Goal: Task Accomplishment & Management: Use online tool/utility

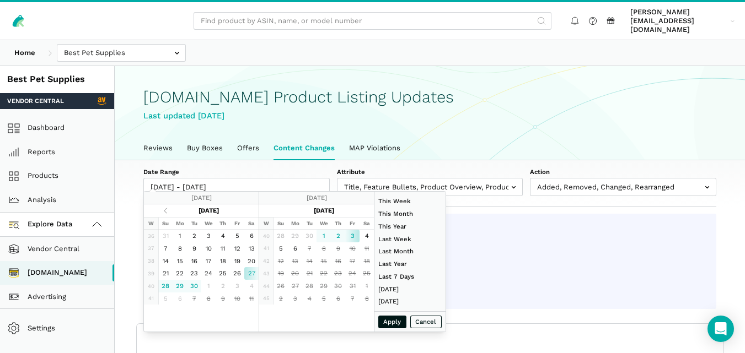
select select "100"
type input "[DATE]"
type input "10/03/2025"
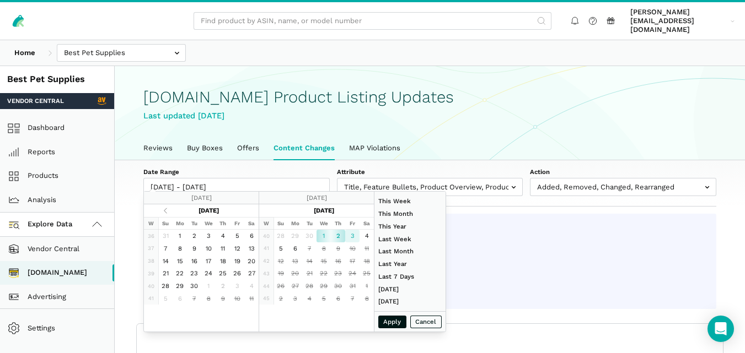
type input "10/03/2025"
type input "01/01/2024"
type input "12/31/2024"
type input "[DATE]"
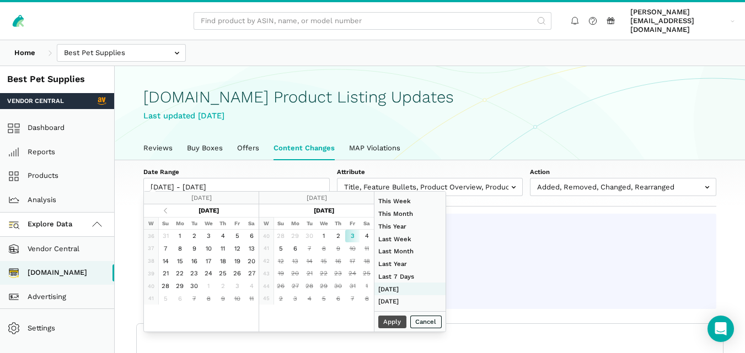
type input "[DATE]"
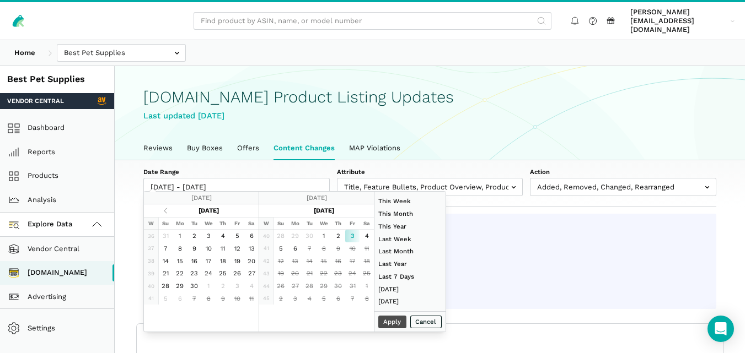
type input "[DATE]"
type input "10/03/2025"
type input "[DATE]"
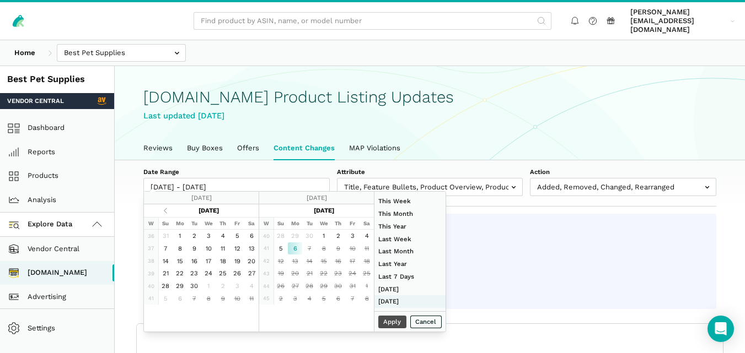
type input "[DATE]"
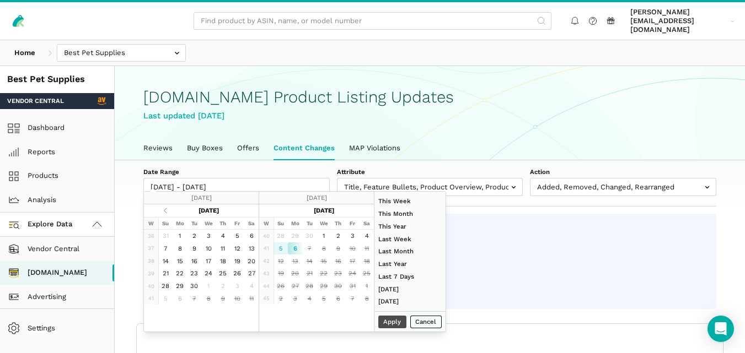
type input "[DATE]"
click at [392, 325] on button "Apply" at bounding box center [392, 322] width 29 height 13
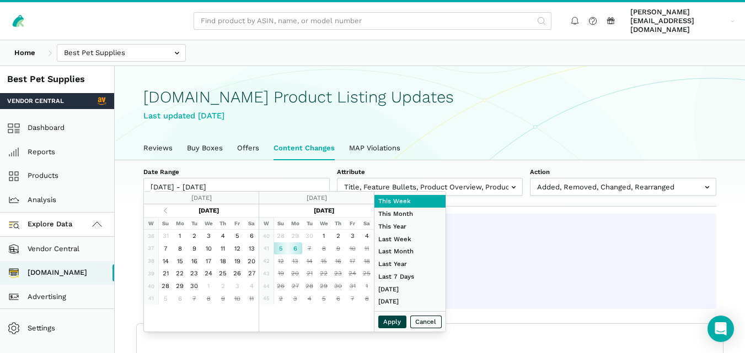
type input "10/05/2025 - 10/06/2025"
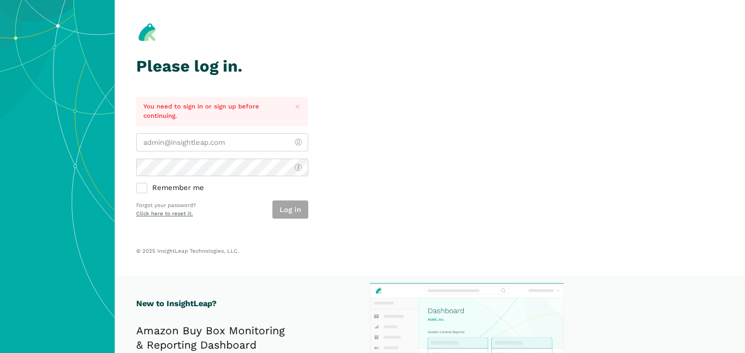
type input "[PERSON_NAME][EMAIL_ADDRESS][DOMAIN_NAME]"
click at [299, 204] on div "Log in" at bounding box center [290, 210] width 36 height 18
click at [298, 216] on button "Log in" at bounding box center [290, 210] width 36 height 18
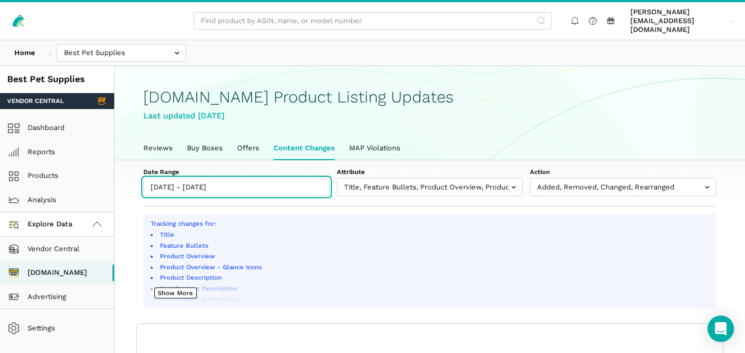
type input "[DATE]"
click at [229, 178] on input "[DATE] - [DATE]" at bounding box center [236, 187] width 186 height 18
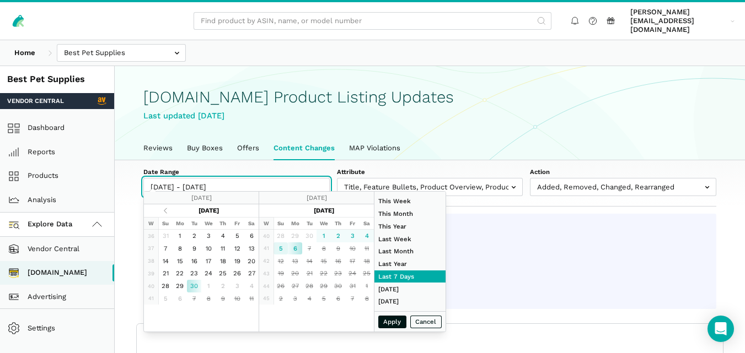
type input "[DATE]"
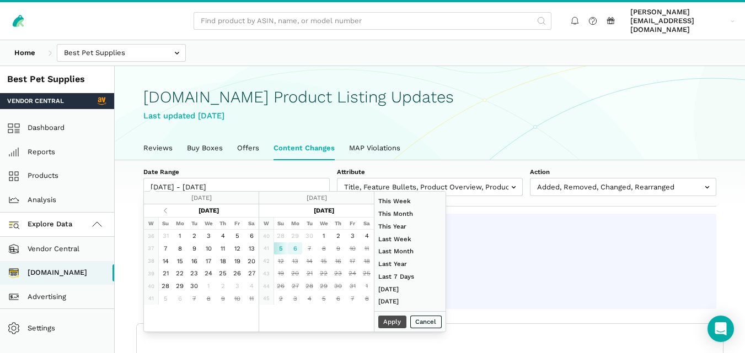
type input "[DATE]"
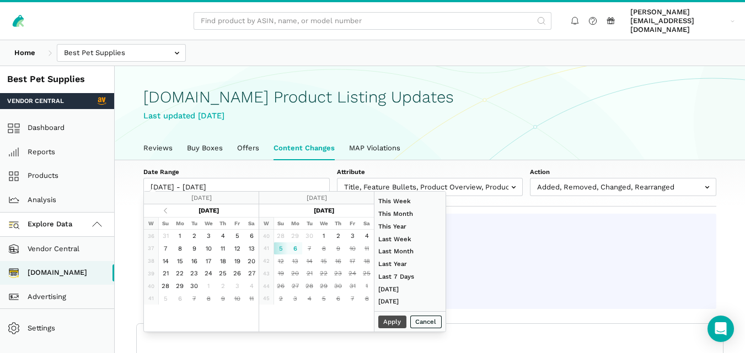
type input "[DATE]"
click at [398, 322] on div "Apply Cancel" at bounding box center [409, 321] width 71 height 20
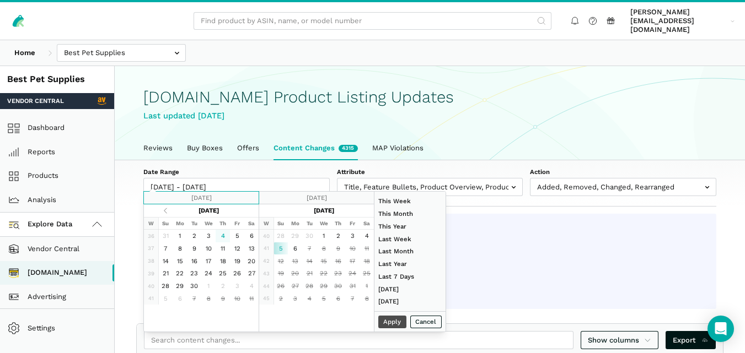
click at [214, 200] on input "[DATE]" at bounding box center [201, 198] width 115 height 13
type input "[DATE]"
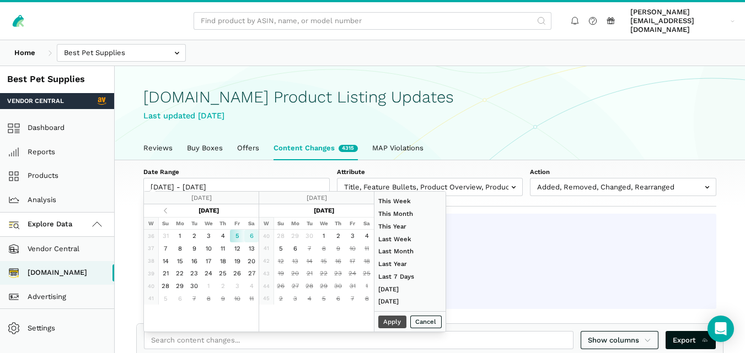
type input "[DATE]"
click at [391, 320] on button "Apply" at bounding box center [392, 322] width 29 height 13
type input "[DATE] - [DATE]"
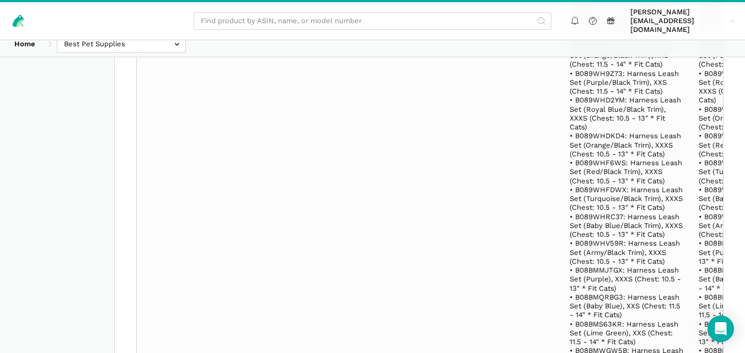
scroll to position [29863, 0]
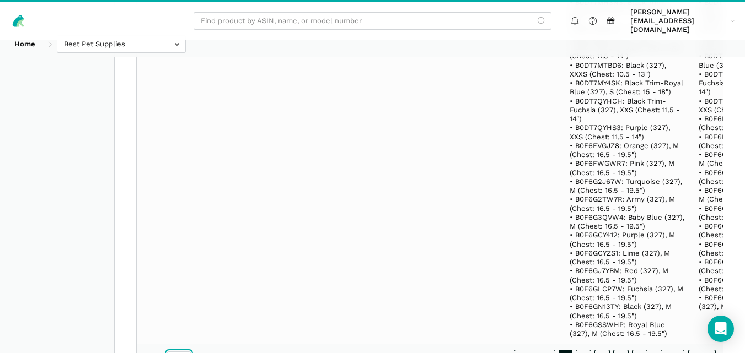
click at [182, 352] on select "10 25 50 100" at bounding box center [179, 357] width 24 height 11
select select "100"
click at [167, 352] on select "10 25 50 100" at bounding box center [179, 357] width 24 height 11
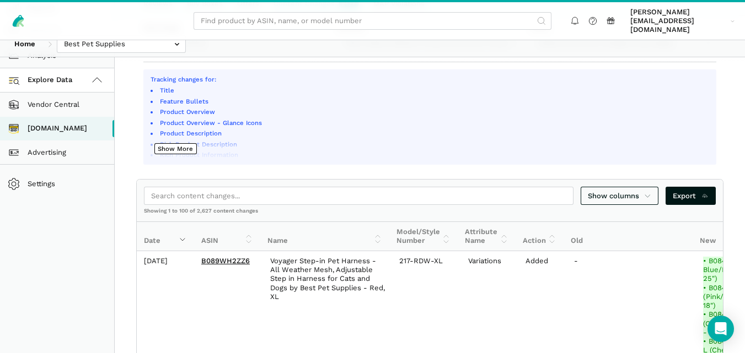
scroll to position [154, 0]
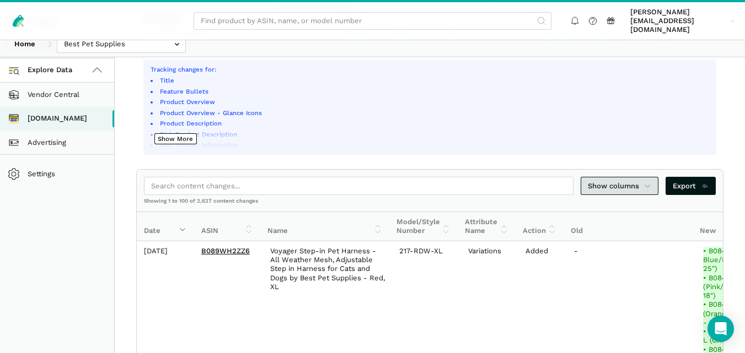
click at [638, 181] on span "Show columns" at bounding box center [620, 186] width 64 height 11
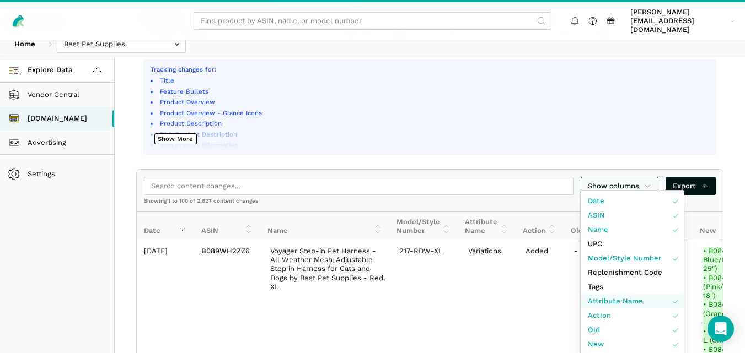
click at [622, 296] on span "Attribute Name" at bounding box center [615, 301] width 55 height 11
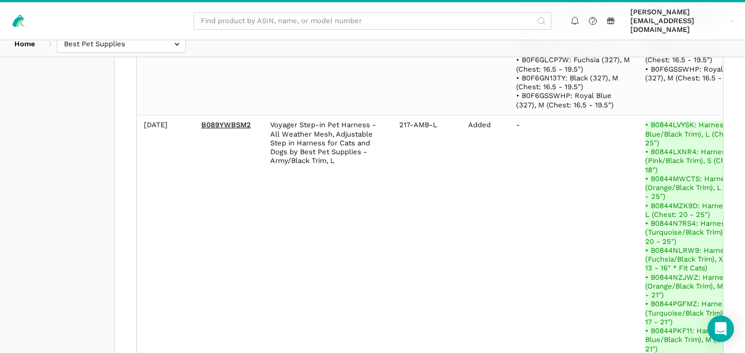
scroll to position [221925, 0]
